Goal: Transaction & Acquisition: Purchase product/service

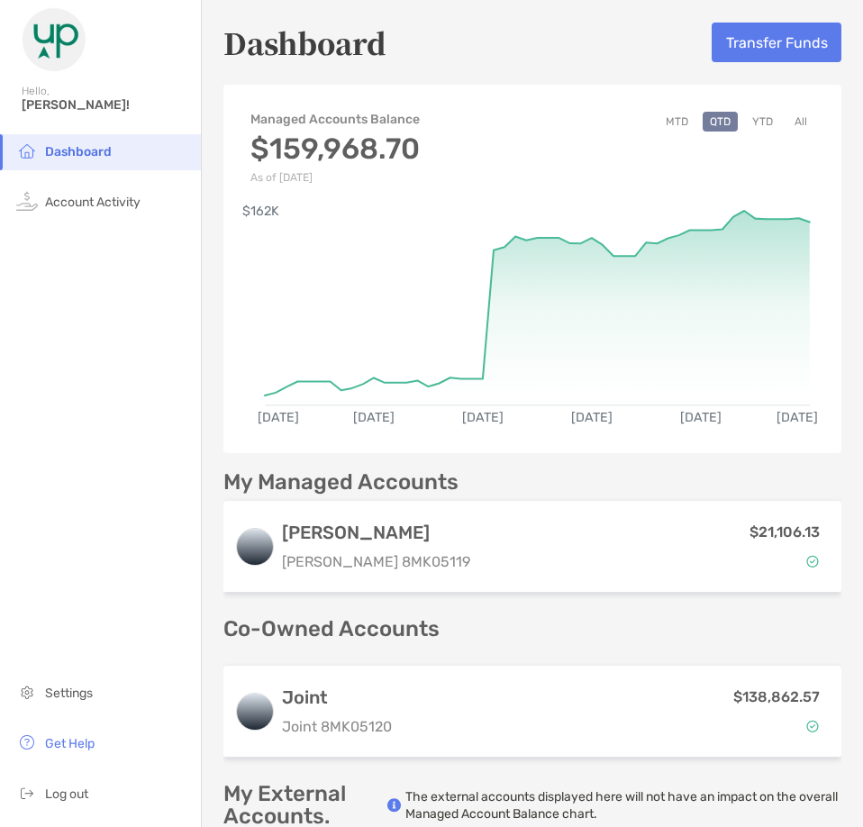
click at [745, 120] on button "YTD" at bounding box center [762, 122] width 35 height 20
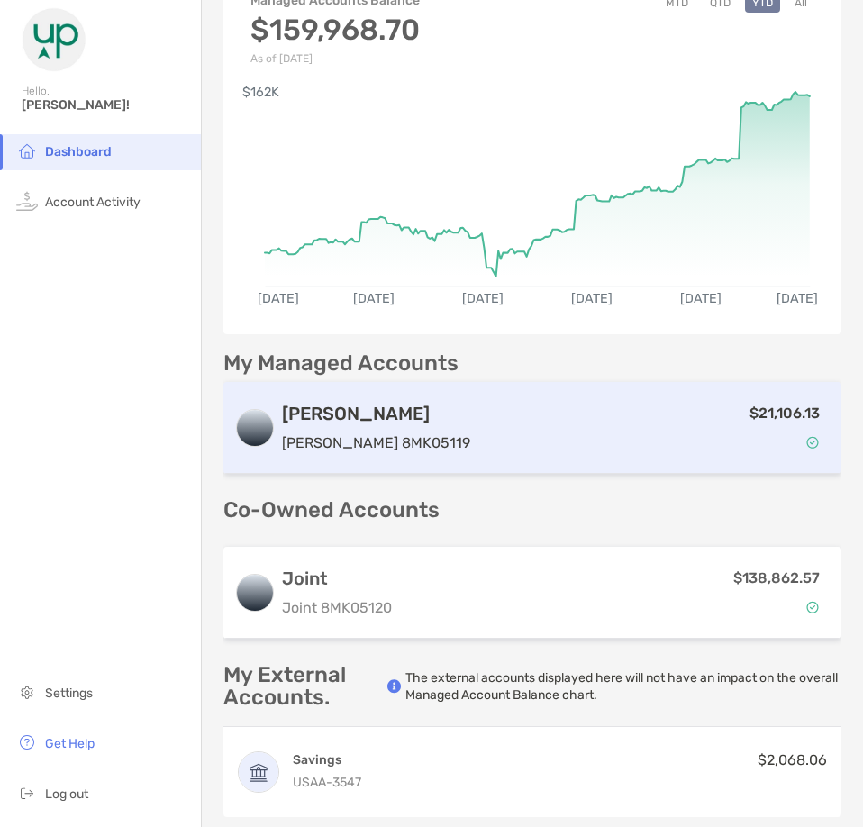
scroll to position [270, 0]
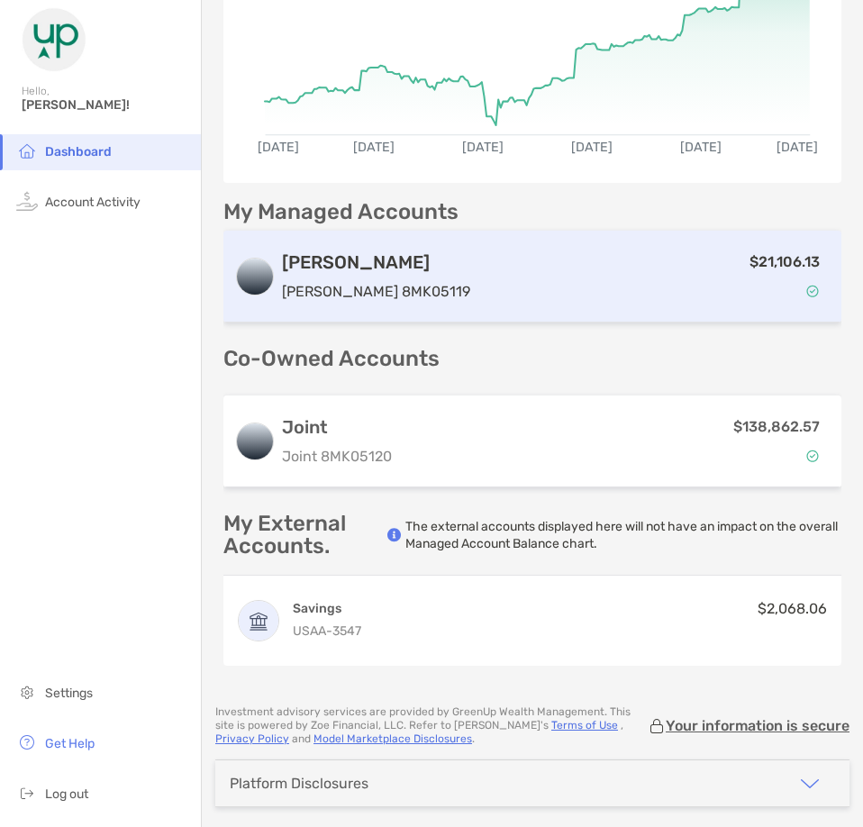
click at [348, 275] on div "[PERSON_NAME] [PERSON_NAME] 8MK05119" at bounding box center [376, 276] width 188 height 51
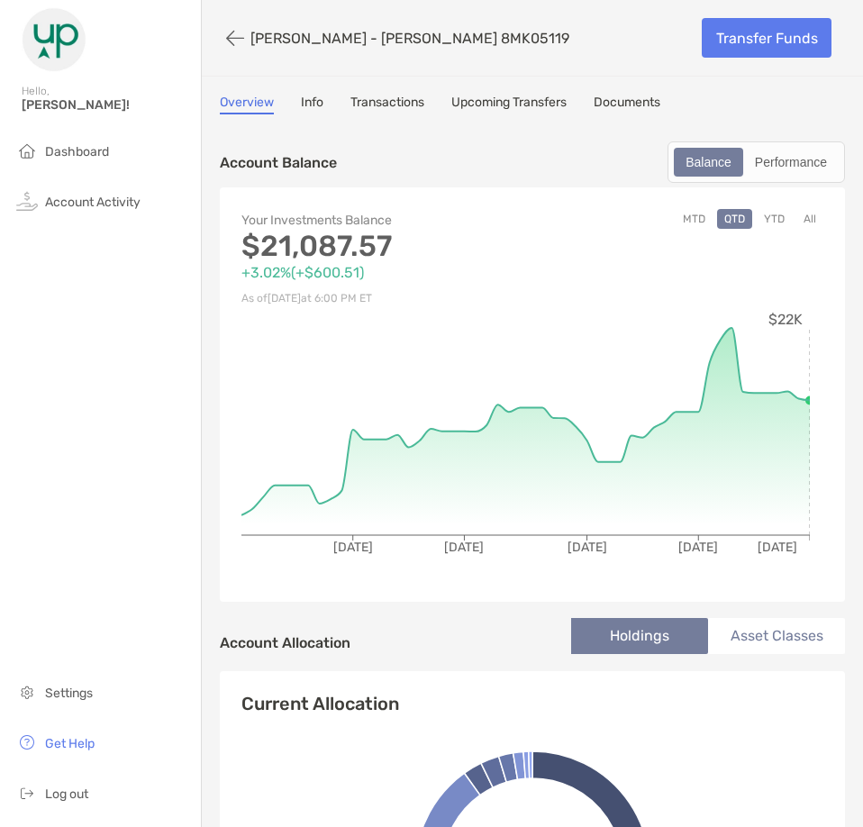
click at [386, 98] on link "Transactions" at bounding box center [387, 105] width 74 height 20
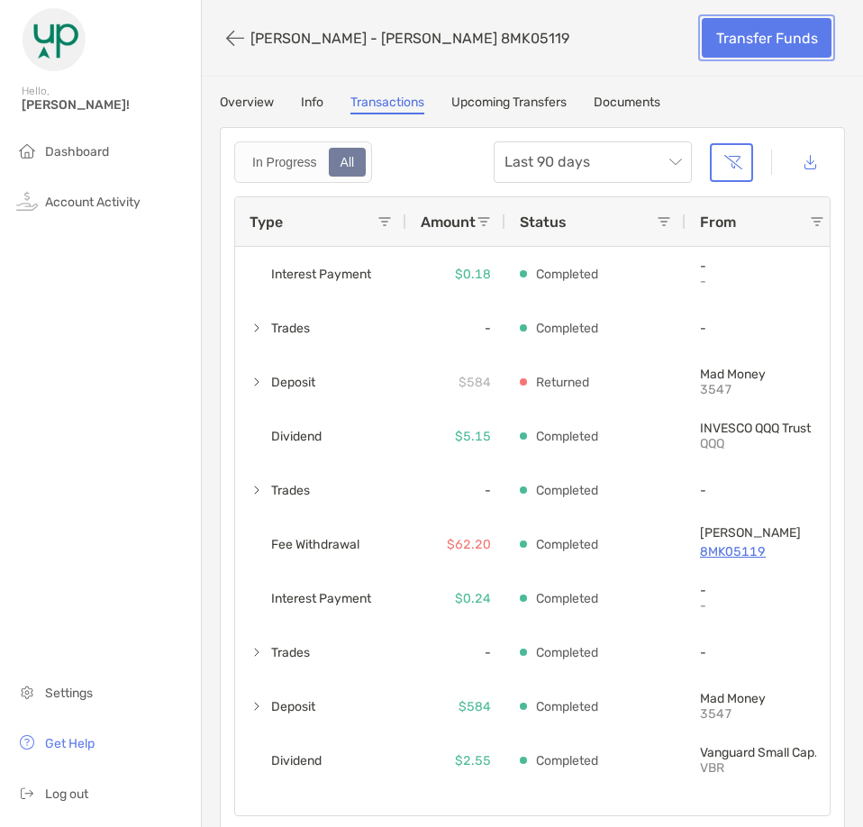
click at [754, 32] on link "Transfer Funds" at bounding box center [766, 38] width 130 height 40
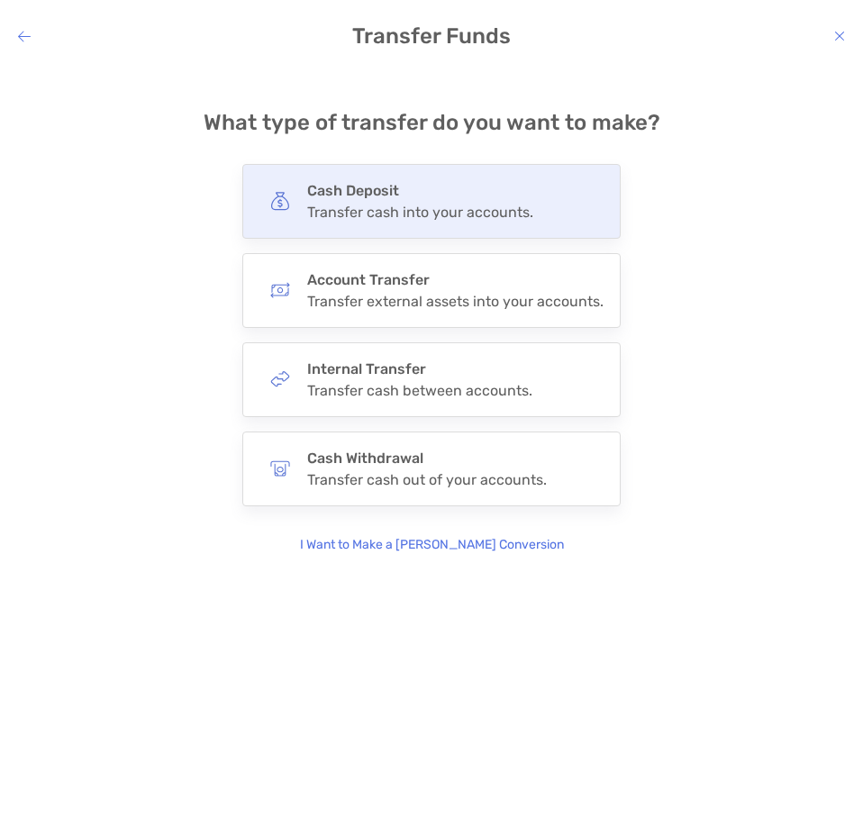
click at [493, 218] on div "Transfer cash into your accounts." at bounding box center [420, 211] width 226 height 17
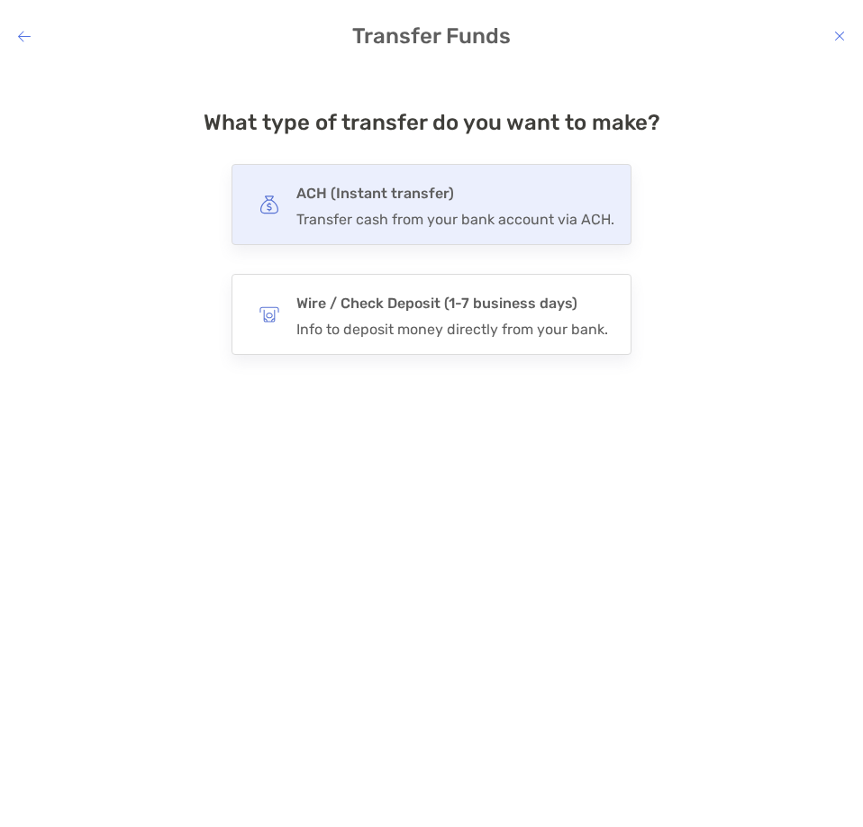
click at [492, 218] on div "Transfer cash from your bank account via ACH." at bounding box center [455, 219] width 318 height 17
click at [0, 0] on input "***" at bounding box center [0, 0] width 0 height 0
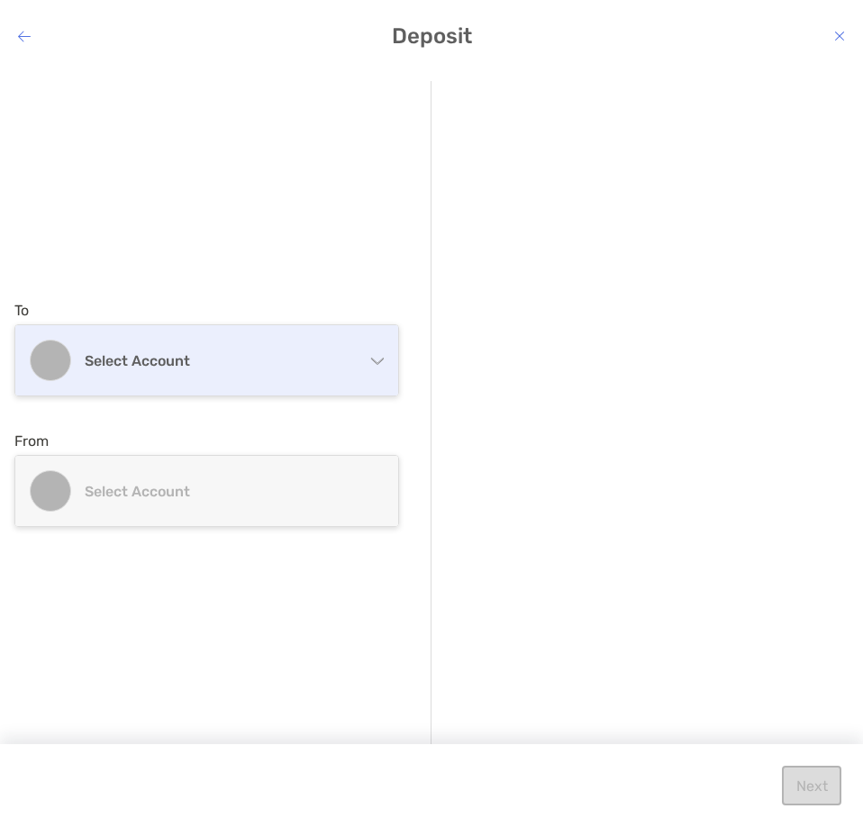
click at [297, 357] on h4 "Select account" at bounding box center [224, 360] width 279 height 17
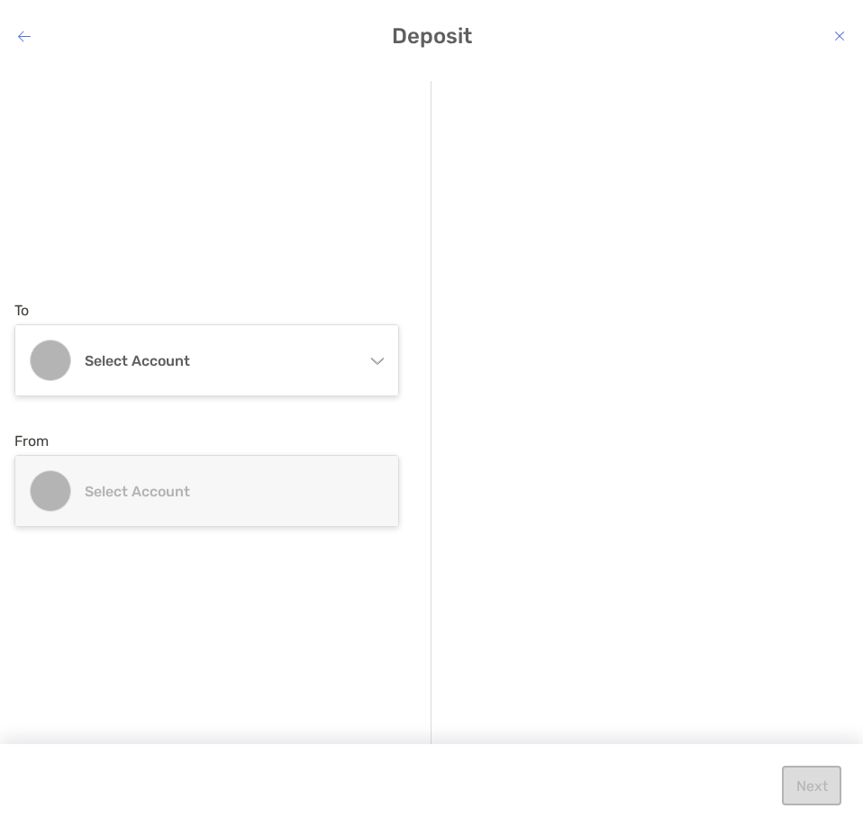
click at [293, 207] on div "To Select account [PERSON_NAME] [PERSON_NAME] 8MK05119 - [PERSON_NAME] Joint 8M…" at bounding box center [222, 414] width 417 height 666
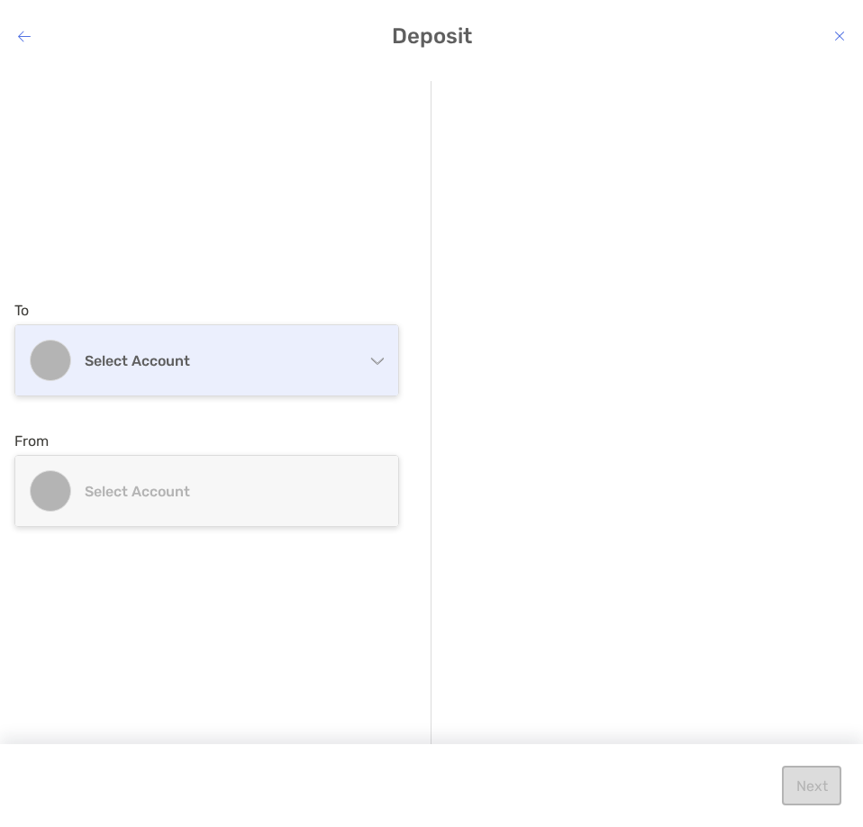
click at [212, 357] on h4 "Select account" at bounding box center [224, 360] width 279 height 17
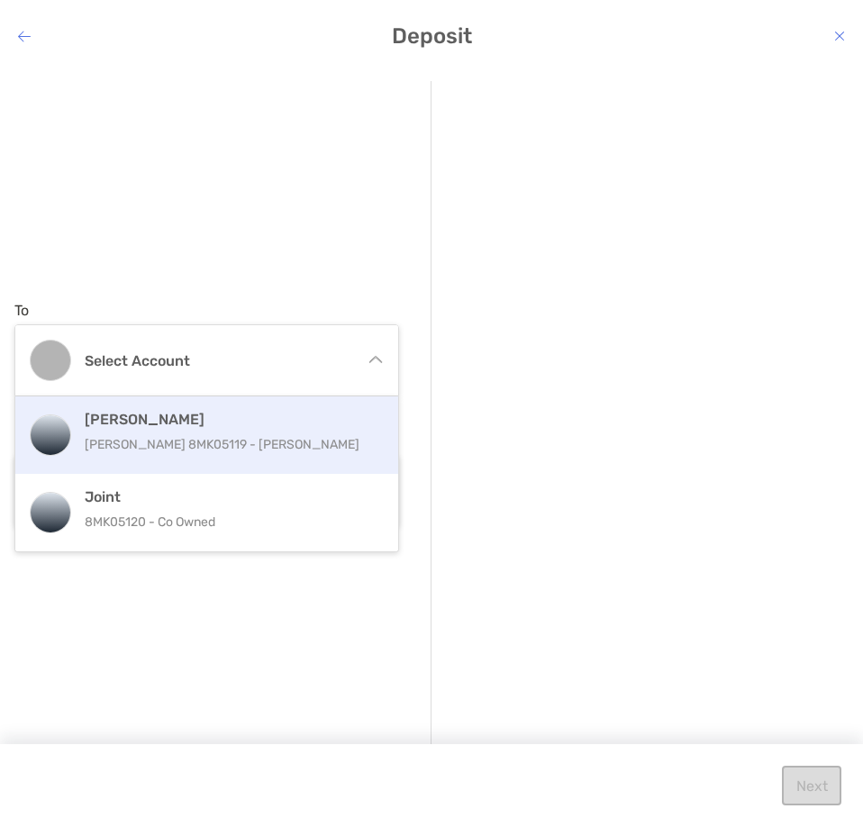
click at [182, 435] on p "[PERSON_NAME] 8MK05119 - [PERSON_NAME]" at bounding box center [234, 444] width 299 height 23
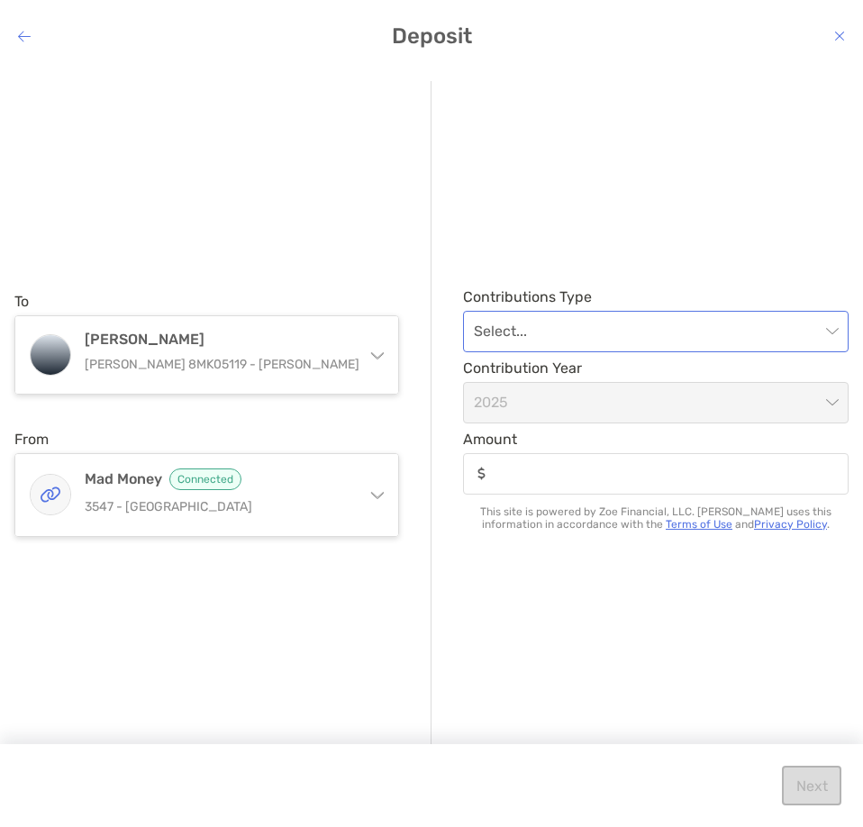
click at [565, 325] on input "modal" at bounding box center [647, 332] width 346 height 40
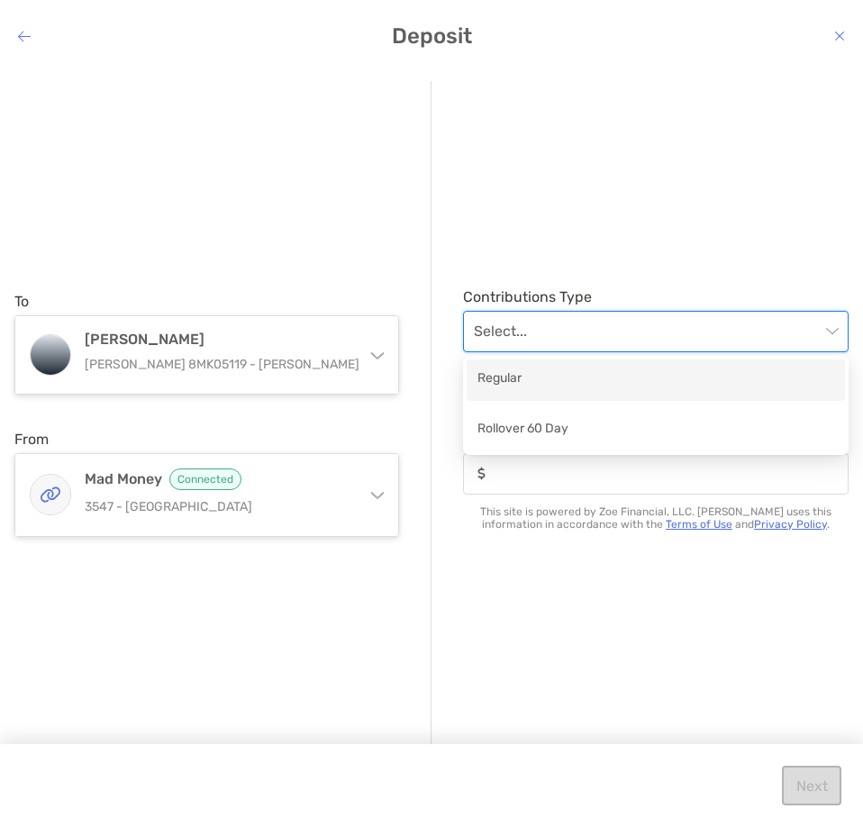
click at [538, 383] on div "Regular" at bounding box center [655, 379] width 357 height 23
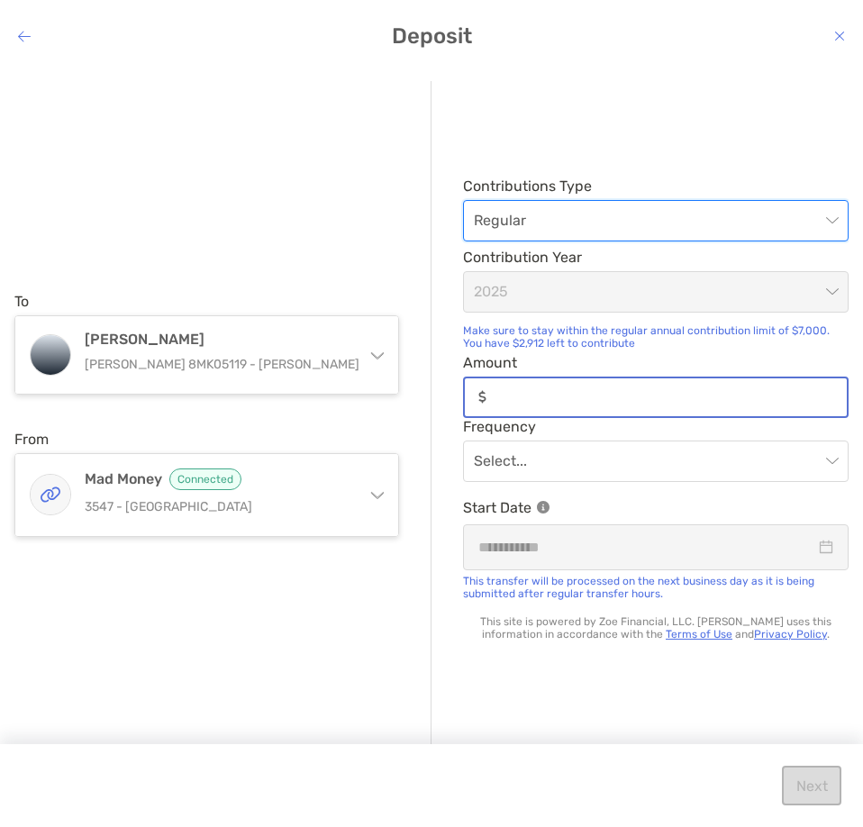
click at [549, 389] on input "Amount" at bounding box center [669, 396] width 353 height 15
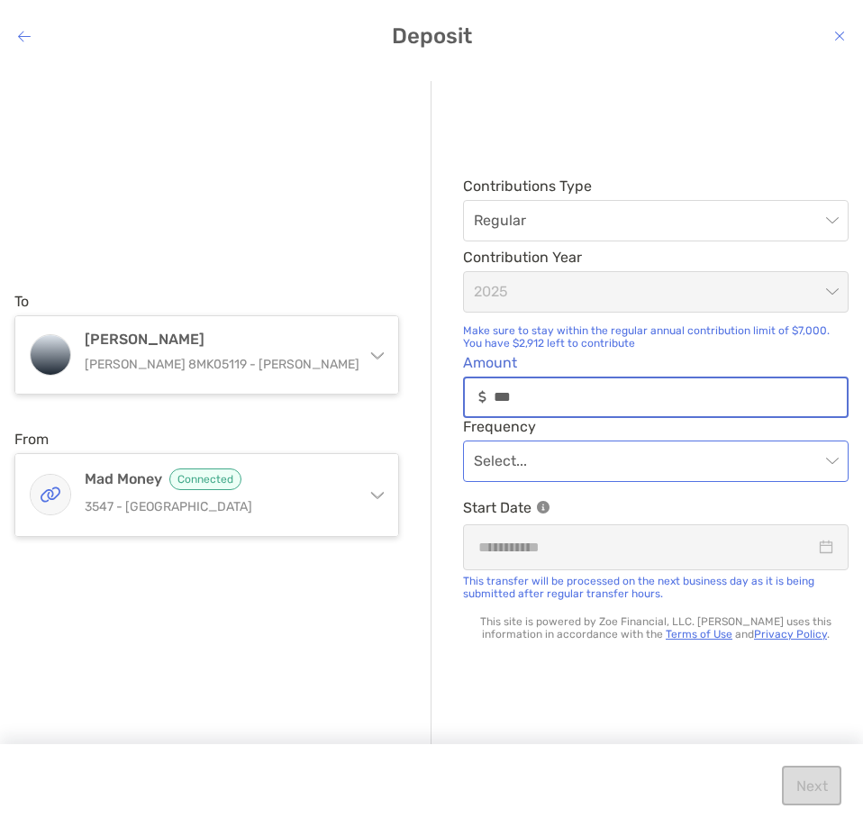
type input "***"
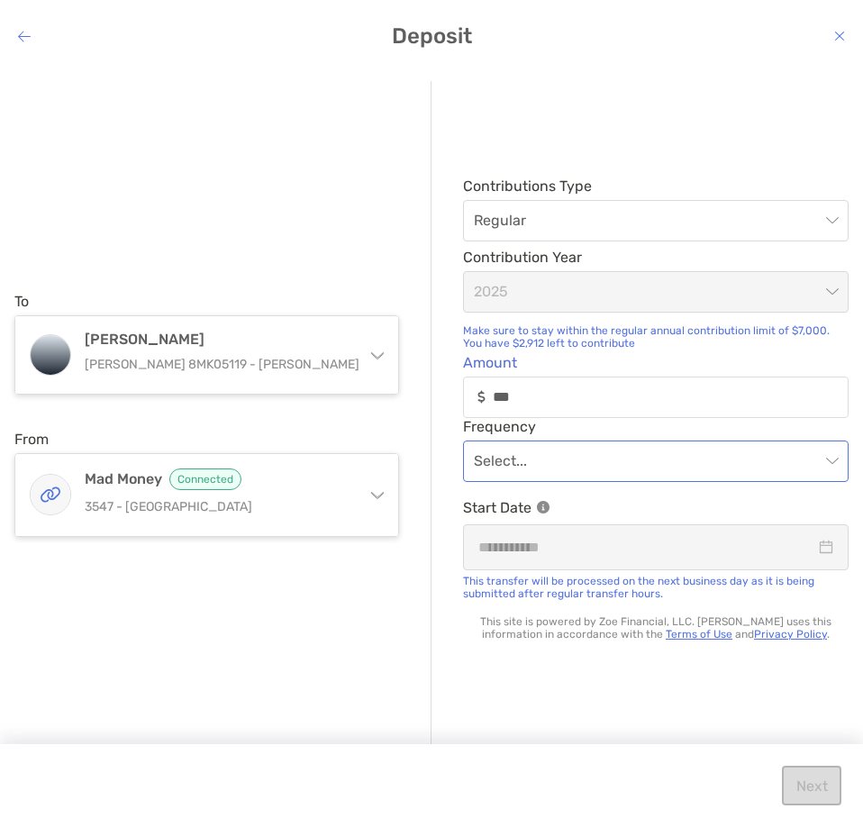
click at [511, 474] on input "modal" at bounding box center [647, 461] width 346 height 40
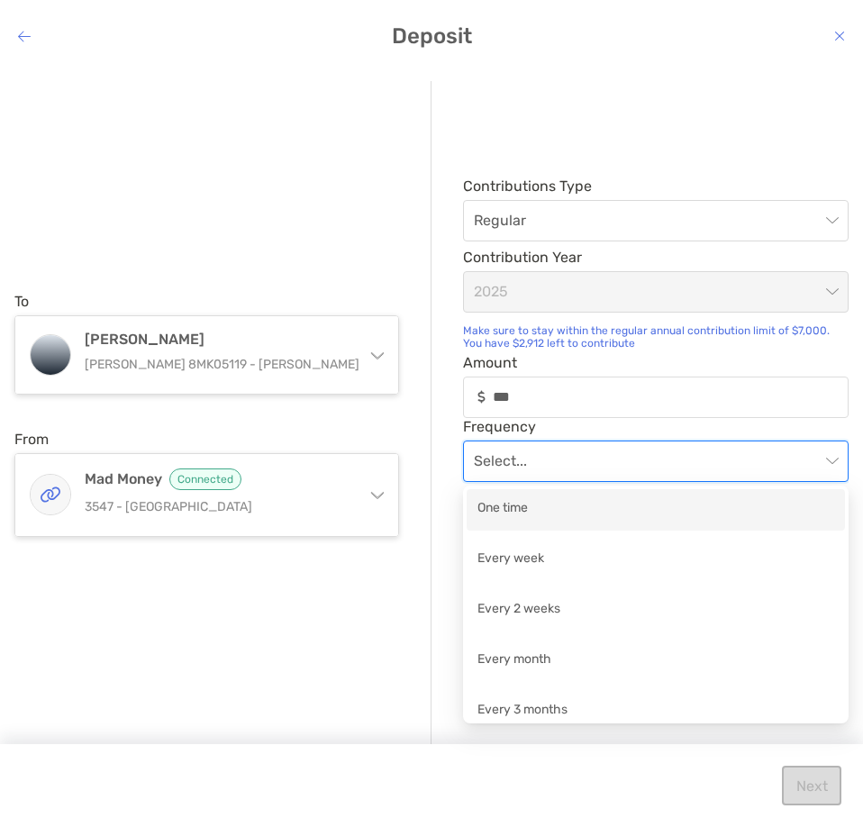
click at [512, 501] on div "One time" at bounding box center [655, 509] width 357 height 23
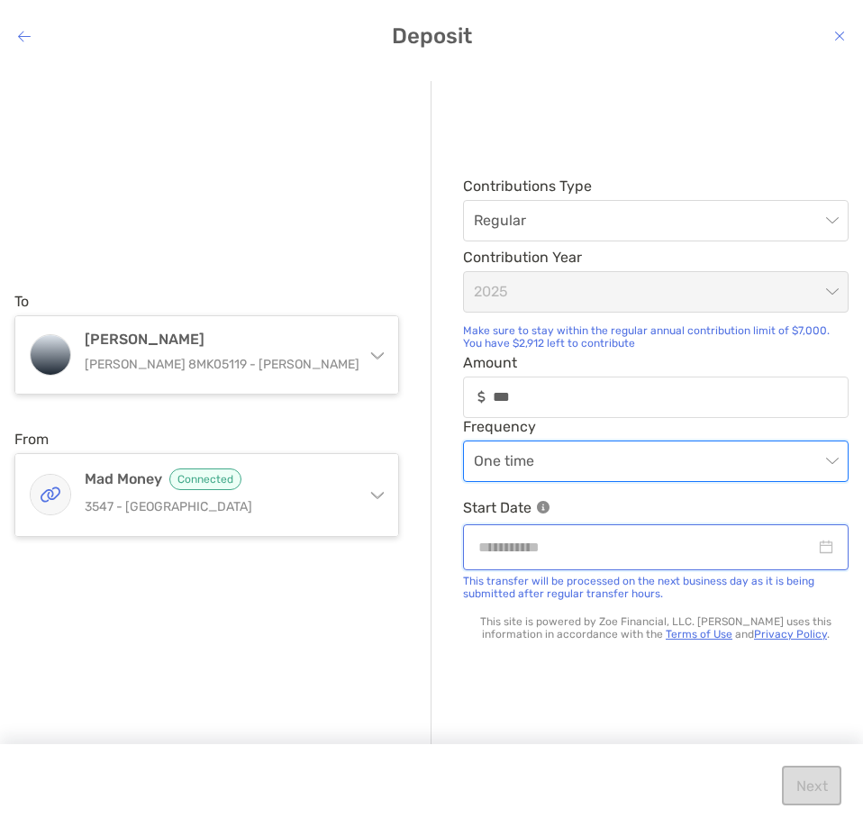
click at [774, 556] on input "modal" at bounding box center [646, 547] width 337 height 23
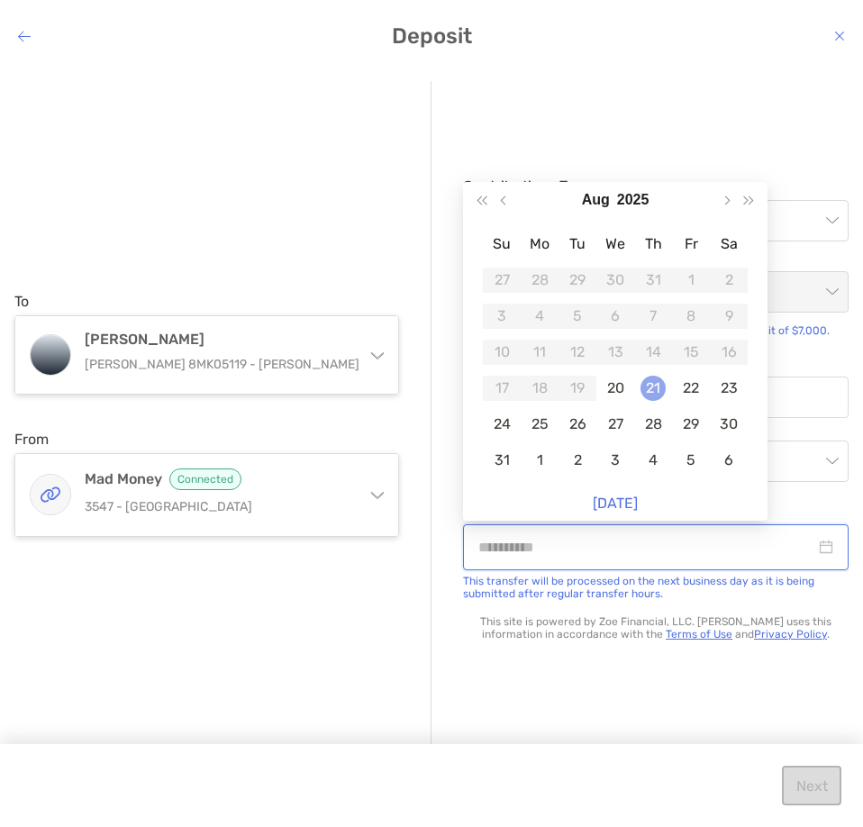
type input "**********"
click at [655, 388] on div "21" at bounding box center [652, 387] width 25 height 25
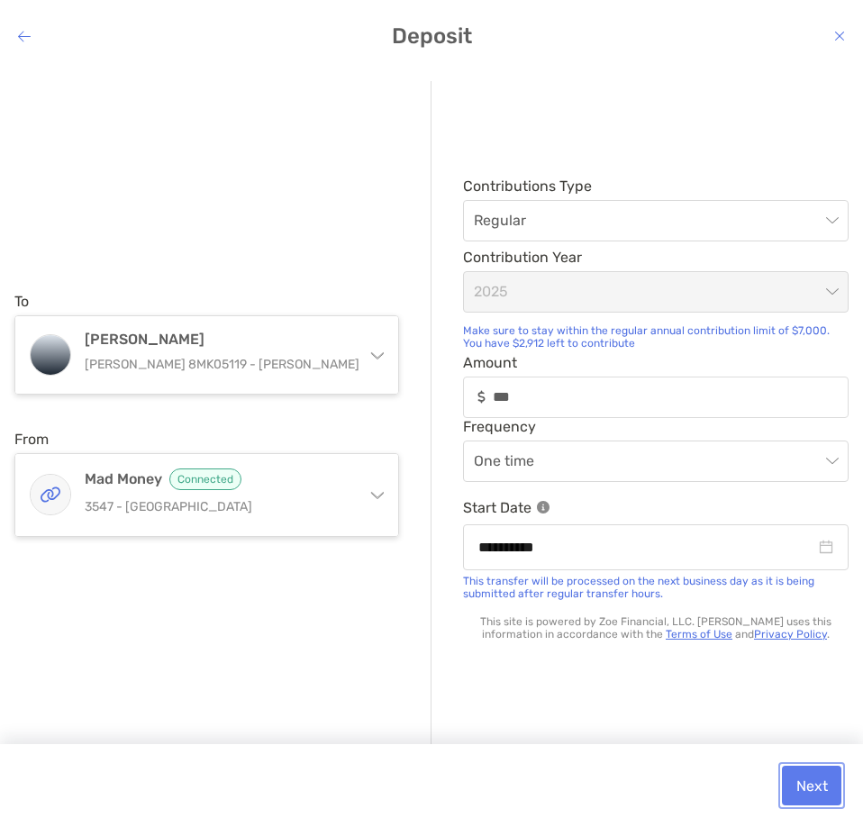
click at [814, 785] on button "Next" at bounding box center [810, 785] width 59 height 40
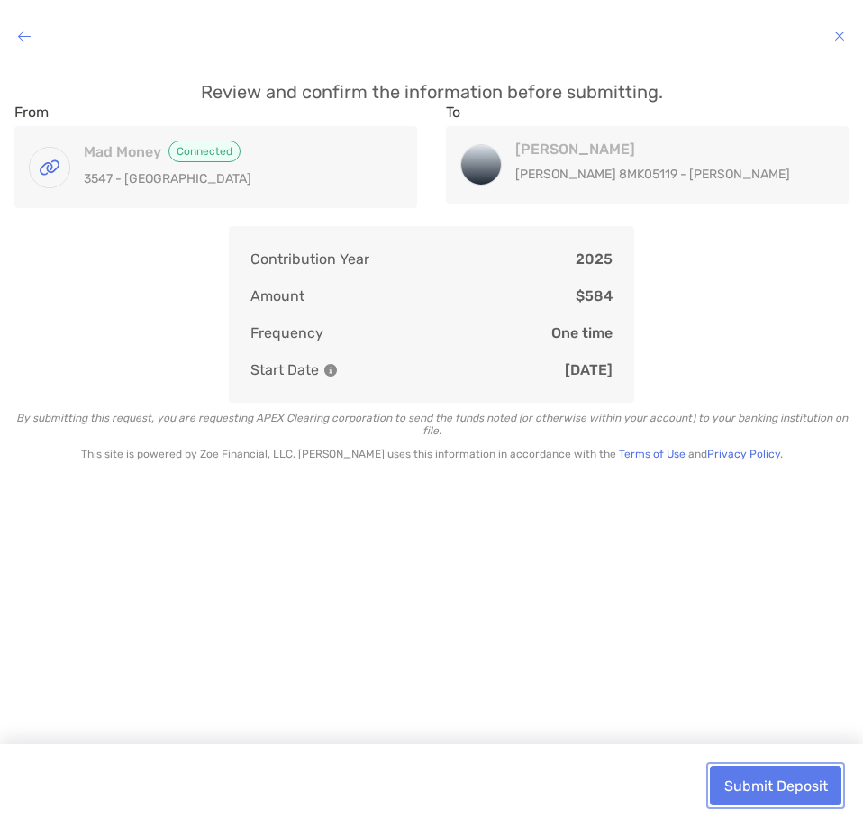
click at [775, 773] on button "Submit Deposit" at bounding box center [774, 785] width 131 height 40
